Goal: Task Accomplishment & Management: Complete application form

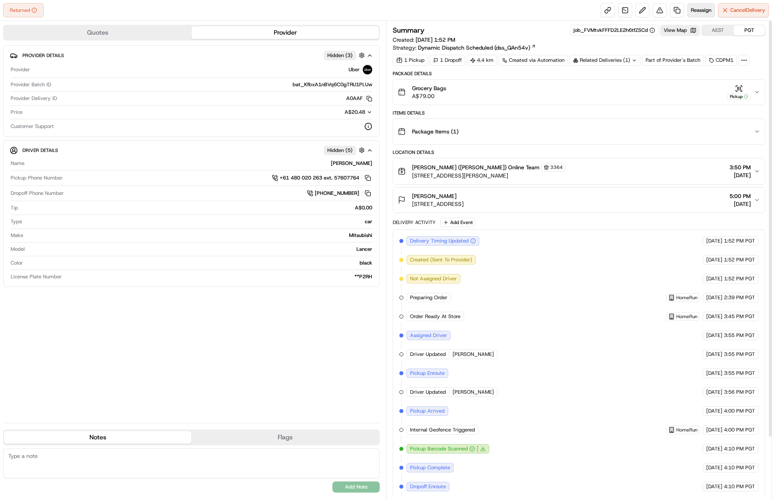
click at [701, 5] on button "Reassign" at bounding box center [702, 10] width 28 height 14
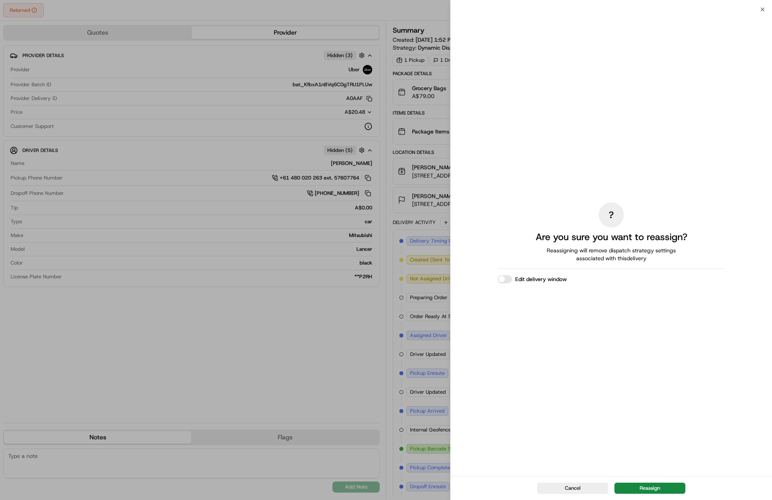
drag, startPoint x: 637, startPoint y: 489, endPoint x: 636, endPoint y: 480, distance: 9.5
click at [637, 489] on button "Reassign" at bounding box center [650, 488] width 71 height 11
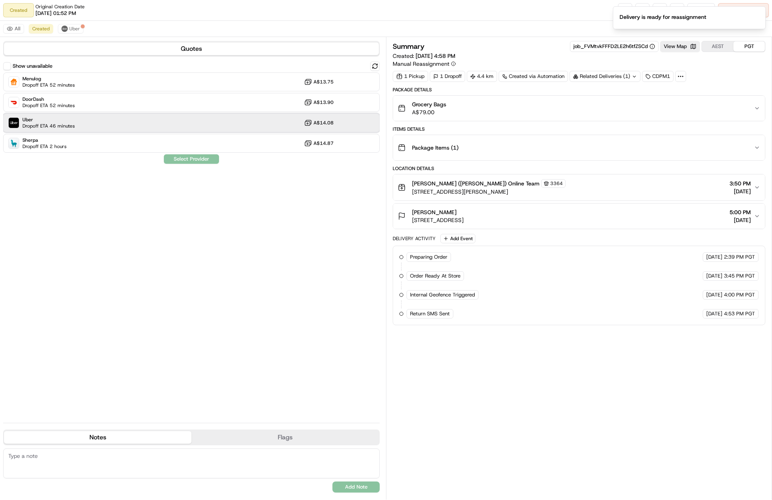
click at [253, 116] on div "Uber Dropoff ETA 46 minutes A$14.08" at bounding box center [191, 122] width 377 height 19
click at [208, 164] on div "Show unavailable Menulog Dropoff ETA 52 minutes A$13.75 DoorDash Dropoff ETA 52…" at bounding box center [191, 238] width 377 height 355
click at [206, 158] on button "Assign Provider" at bounding box center [192, 158] width 56 height 9
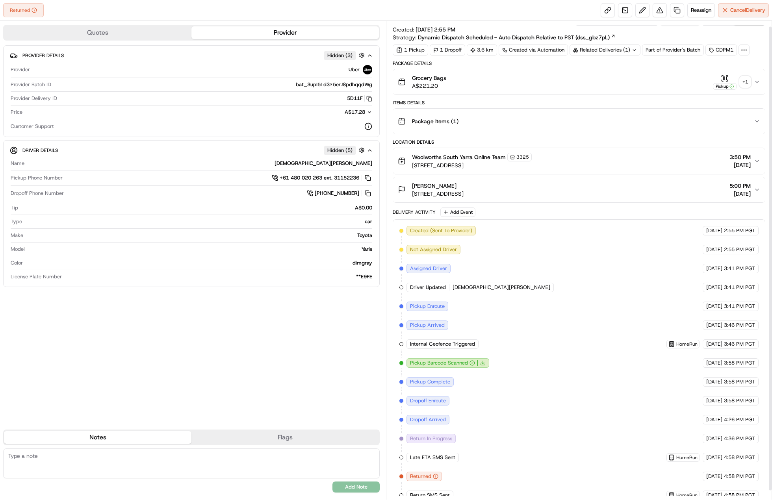
scroll to position [15, 0]
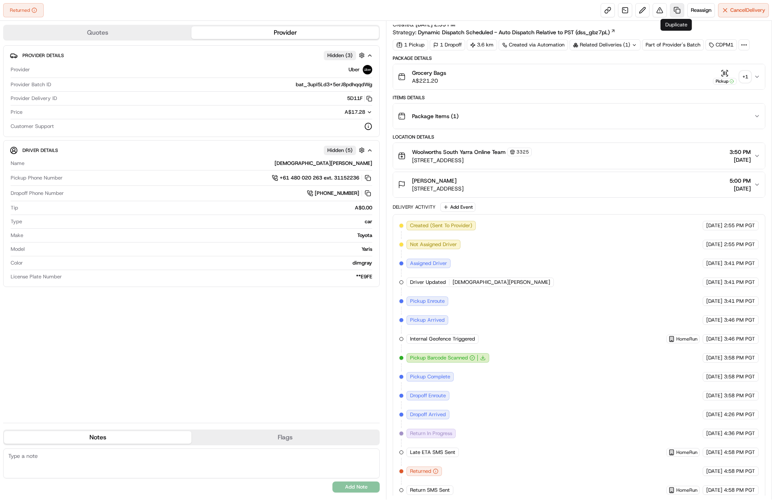
drag, startPoint x: 692, startPoint y: 14, endPoint x: 682, endPoint y: 13, distance: 10.3
click at [682, 13] on div "Reassign Cancel Delivery" at bounding box center [685, 10] width 168 height 14
click at [681, 13] on link at bounding box center [677, 10] width 14 height 14
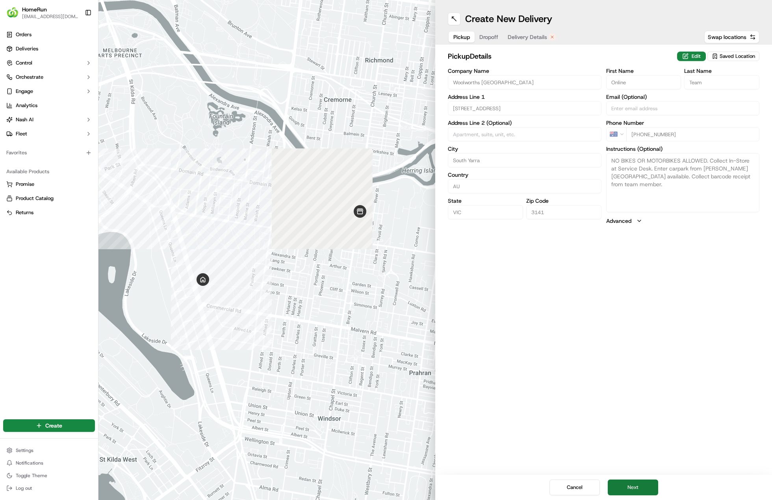
click at [636, 492] on button "Next" at bounding box center [633, 488] width 50 height 16
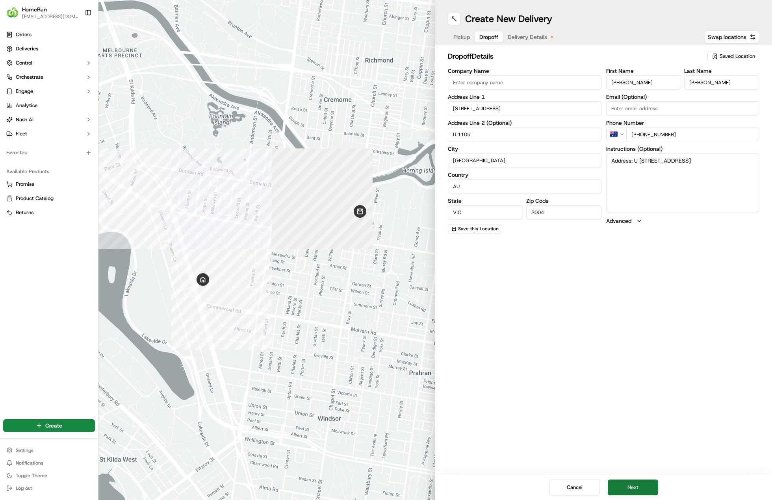
click at [635, 491] on button "Next" at bounding box center [633, 488] width 50 height 16
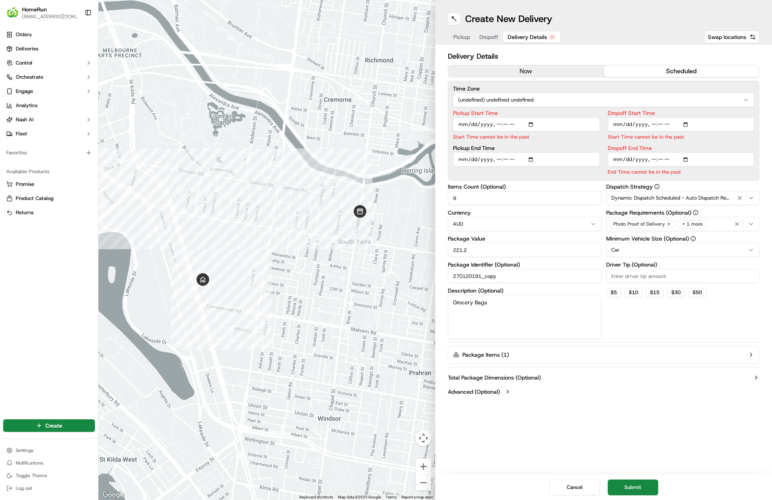
click at [497, 67] on button "now" at bounding box center [526, 71] width 156 height 12
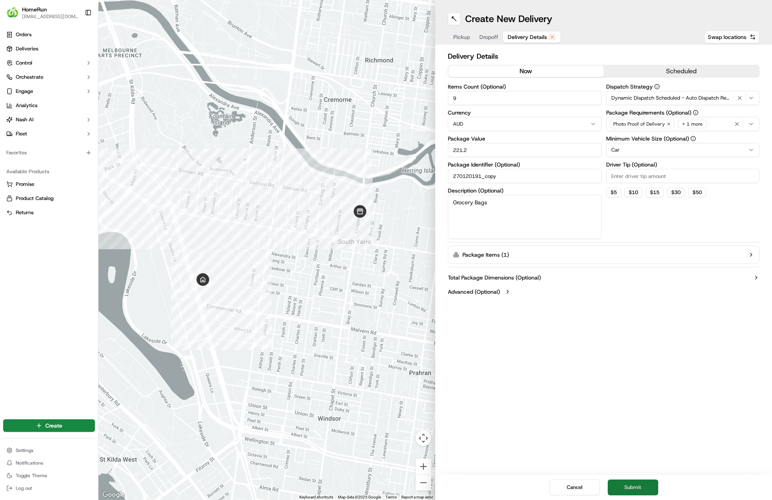
click at [627, 480] on button "Submit" at bounding box center [633, 488] width 50 height 16
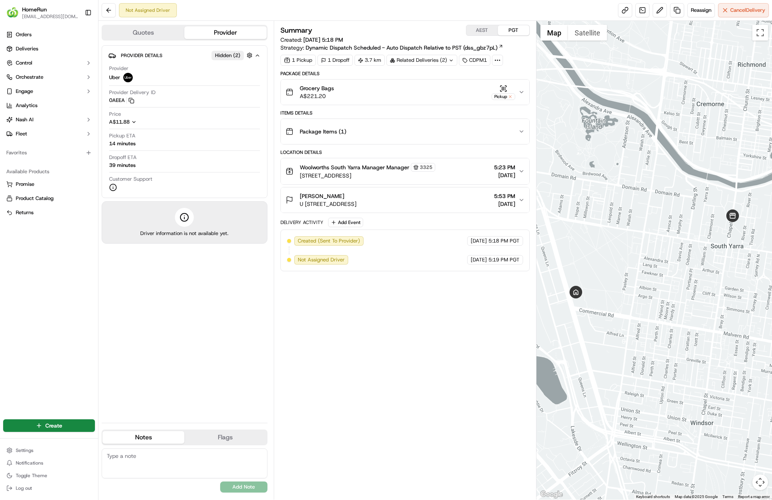
click at [391, 323] on div "Summary AEST PGT Created: 19/09/2025 5:18 PM Strategy: Dynamic Dispatch Schedul…" at bounding box center [405, 260] width 249 height 471
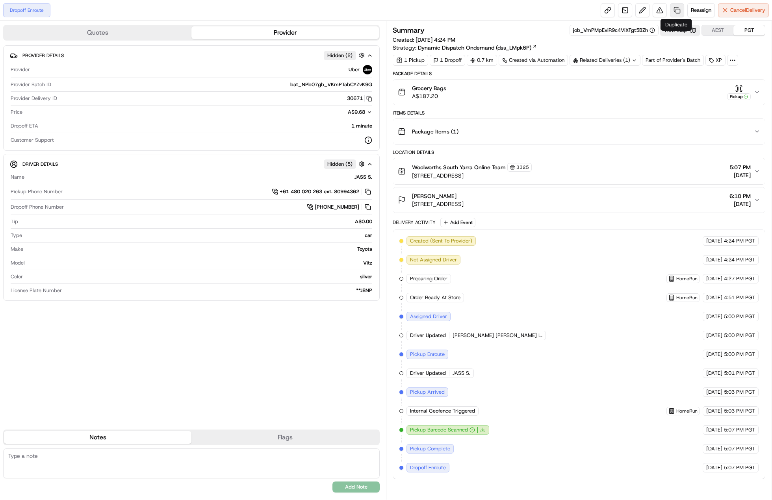
click at [674, 12] on link at bounding box center [677, 10] width 14 height 14
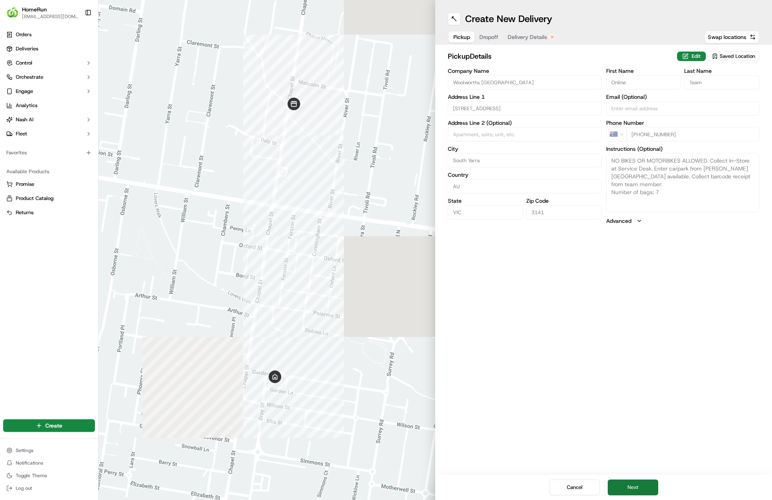
click at [647, 486] on button "Next" at bounding box center [633, 488] width 50 height 16
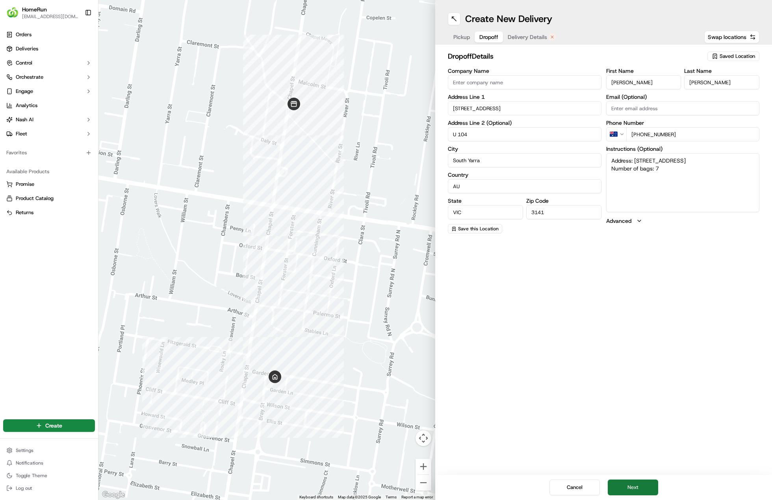
click at [646, 487] on button "Next" at bounding box center [633, 488] width 50 height 16
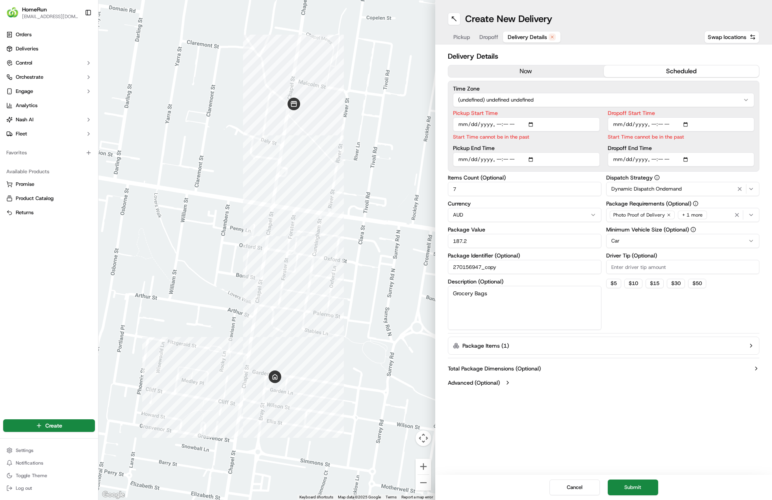
click at [501, 74] on button "now" at bounding box center [526, 71] width 156 height 12
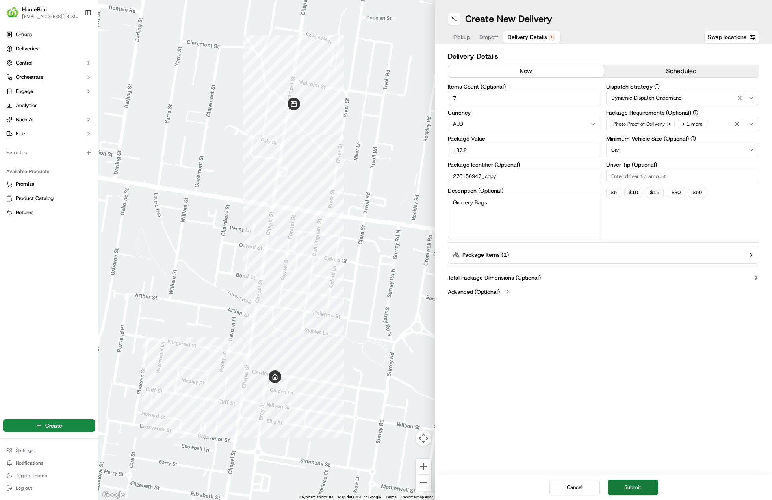
click at [636, 485] on button "Submit" at bounding box center [633, 488] width 50 height 16
